Goal: Transaction & Acquisition: Obtain resource

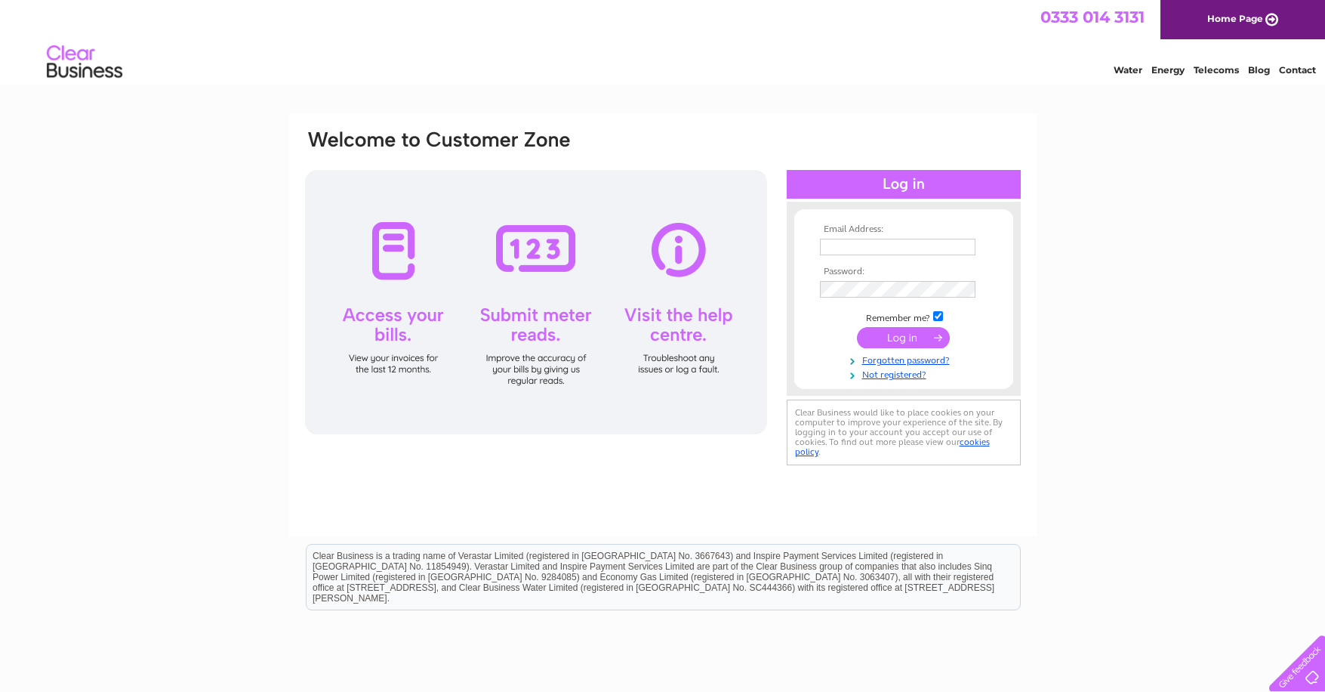
type input "office@orkneycrab.com"
click at [890, 341] on input "submit" at bounding box center [903, 337] width 93 height 21
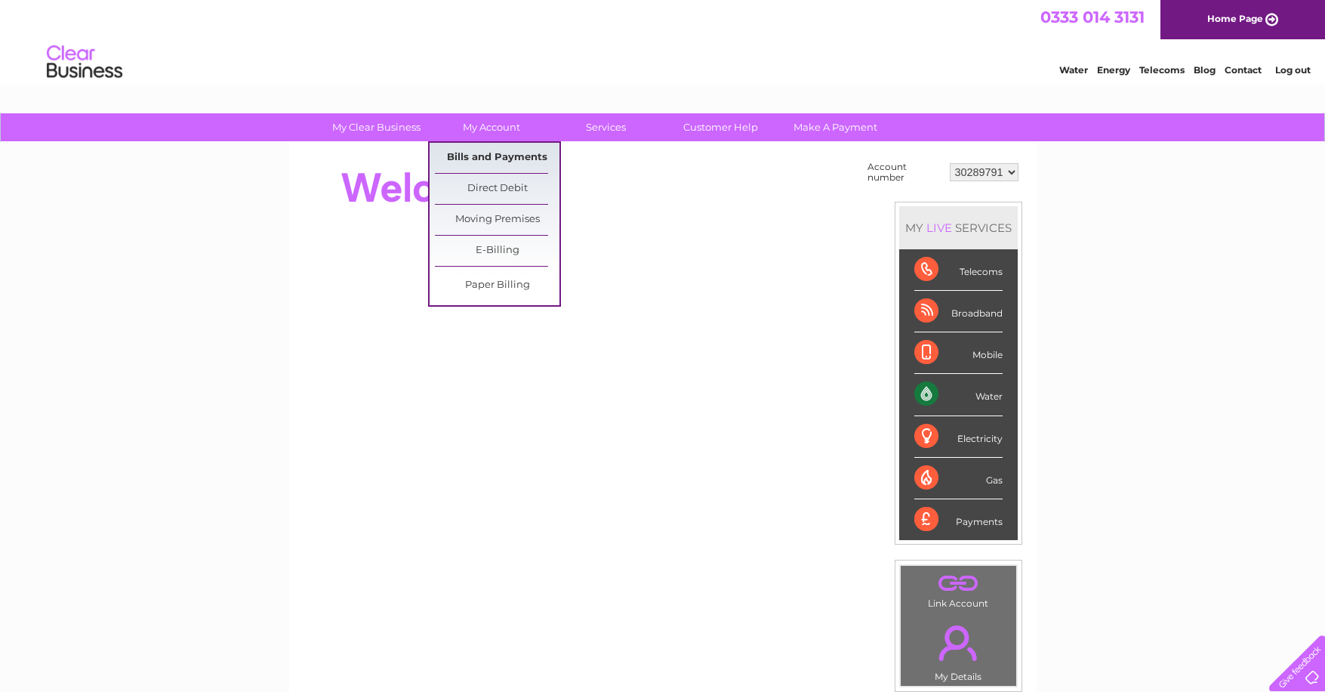
click at [494, 154] on link "Bills and Payments" at bounding box center [497, 158] width 125 height 30
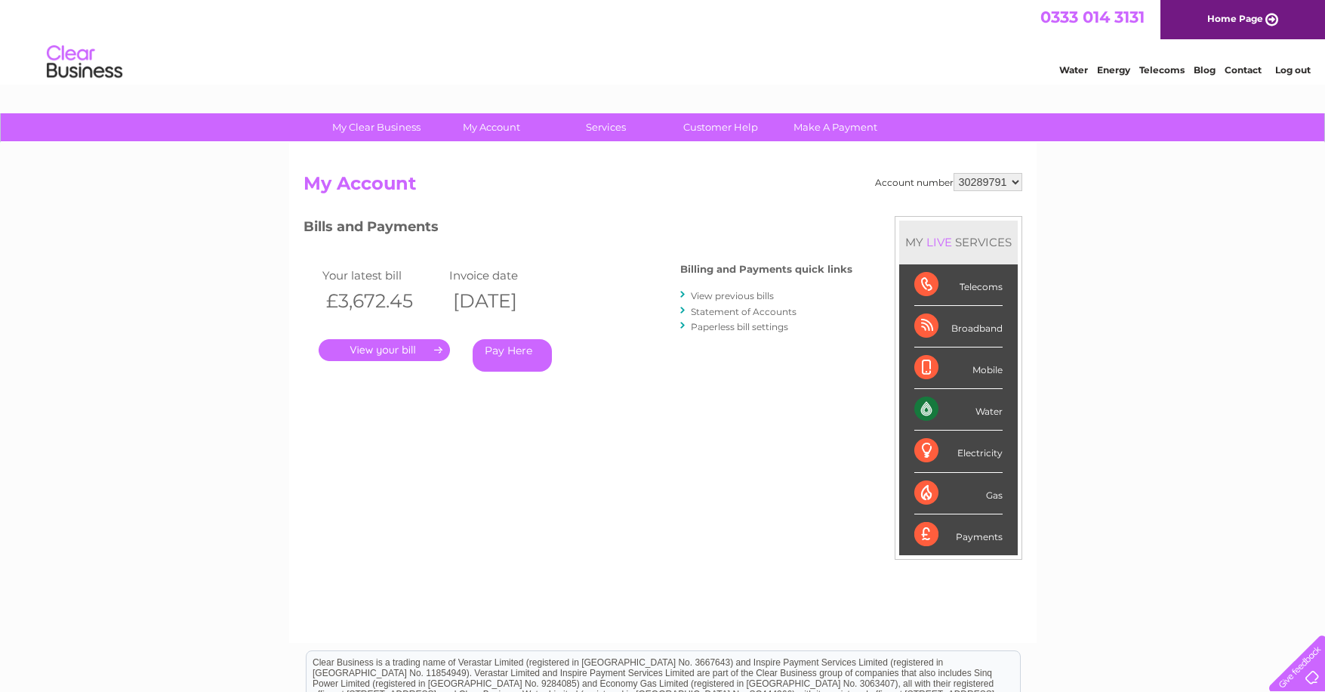
click at [1016, 180] on select "30289791" at bounding box center [988, 182] width 69 height 18
click at [349, 352] on link "." at bounding box center [384, 350] width 131 height 22
click at [1014, 183] on select "30289791" at bounding box center [988, 182] width 69 height 18
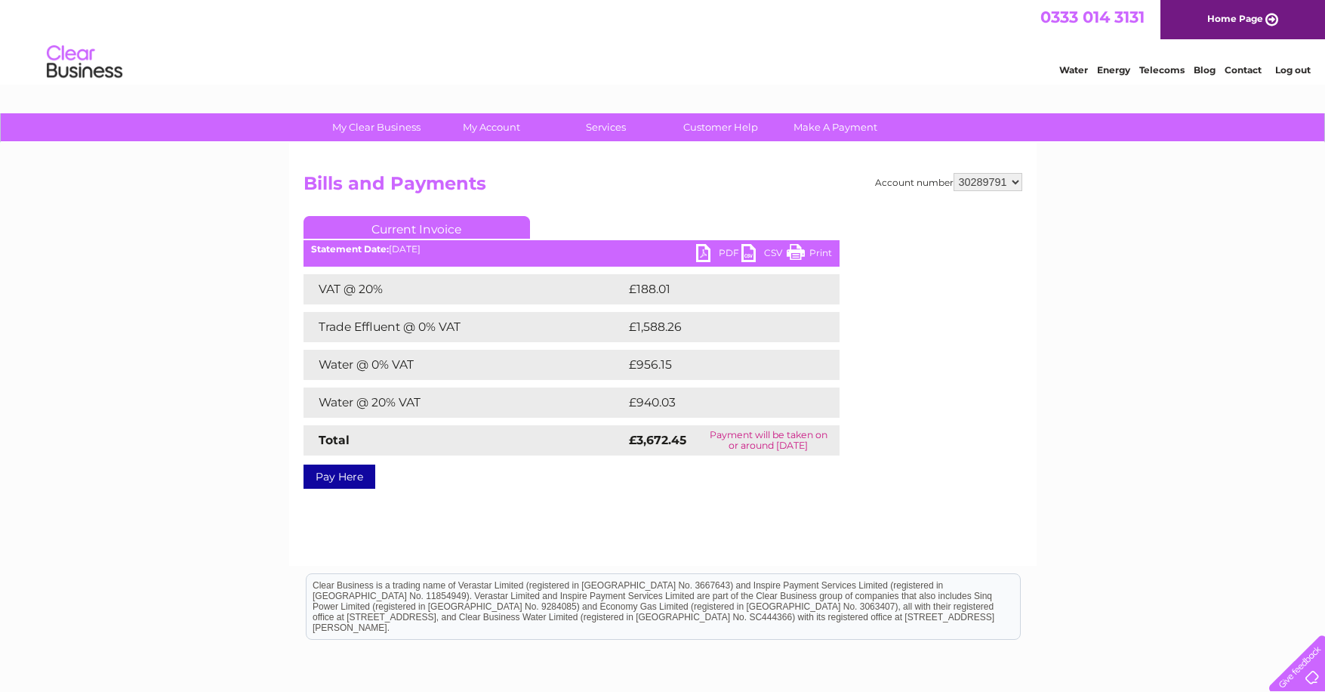
click at [714, 252] on link "PDF" at bounding box center [718, 255] width 45 height 22
